Goal: Task Accomplishment & Management: Complete application form

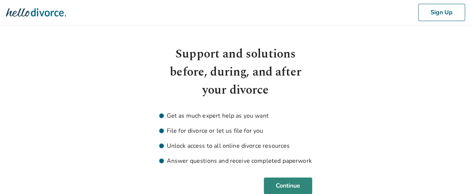
click at [284, 189] on button "Continue" at bounding box center [288, 185] width 48 height 17
